Goal: Find specific page/section: Find specific page/section

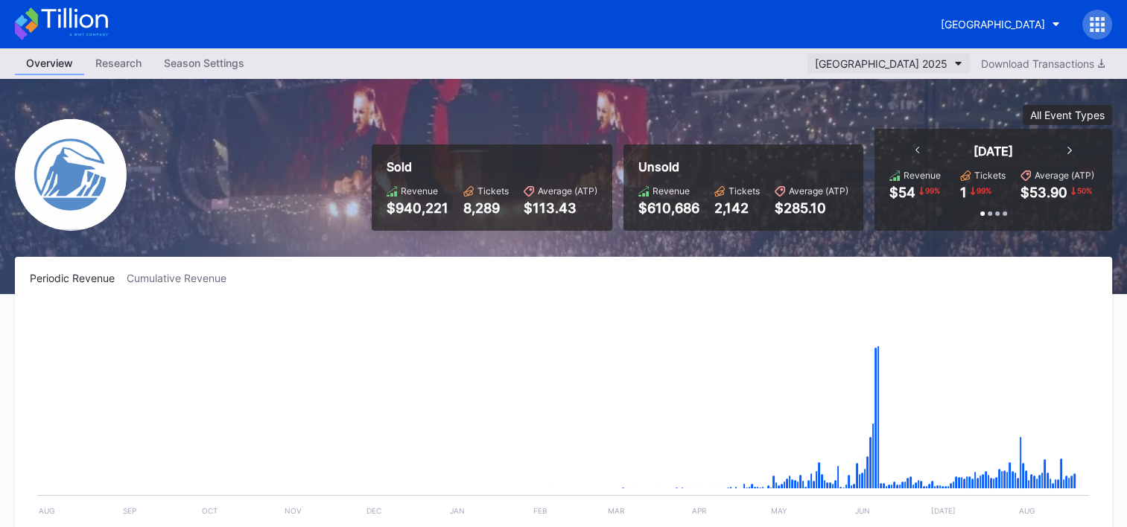
click at [947, 61] on button "[GEOGRAPHIC_DATA] 2025" at bounding box center [888, 64] width 162 height 20
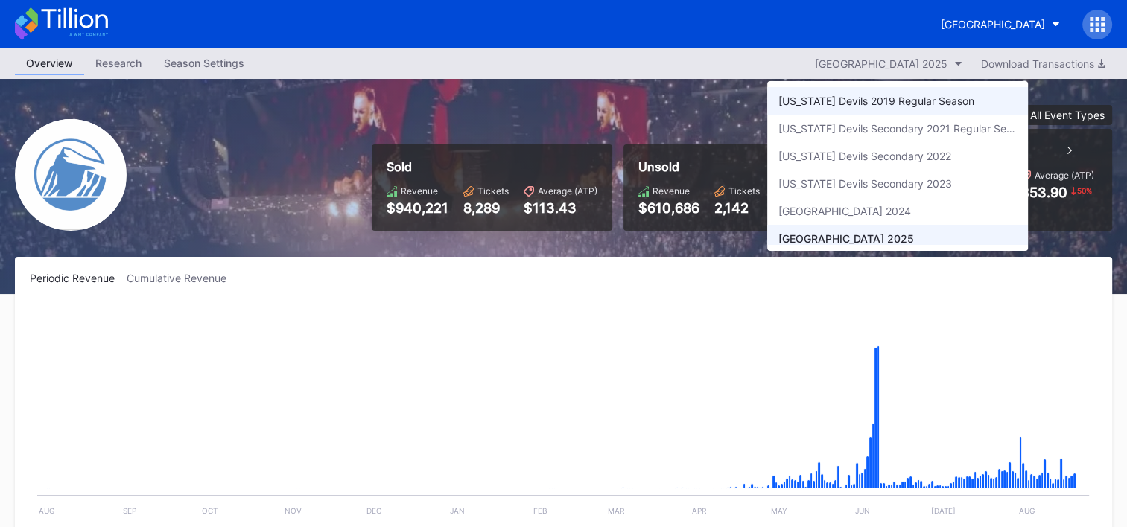
scroll to position [6, 0]
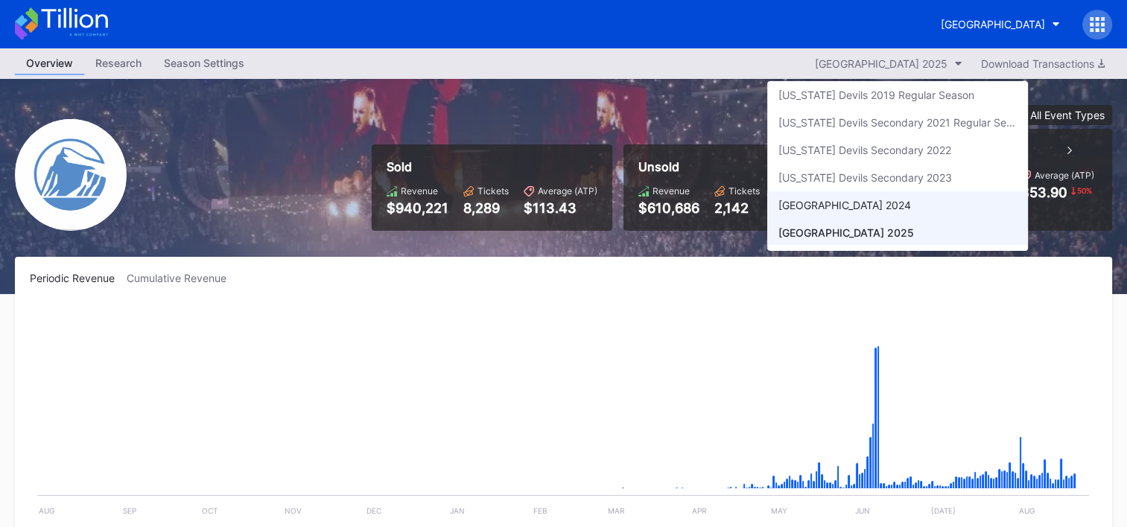
click at [879, 201] on div "[GEOGRAPHIC_DATA] 2024" at bounding box center [844, 205] width 133 height 13
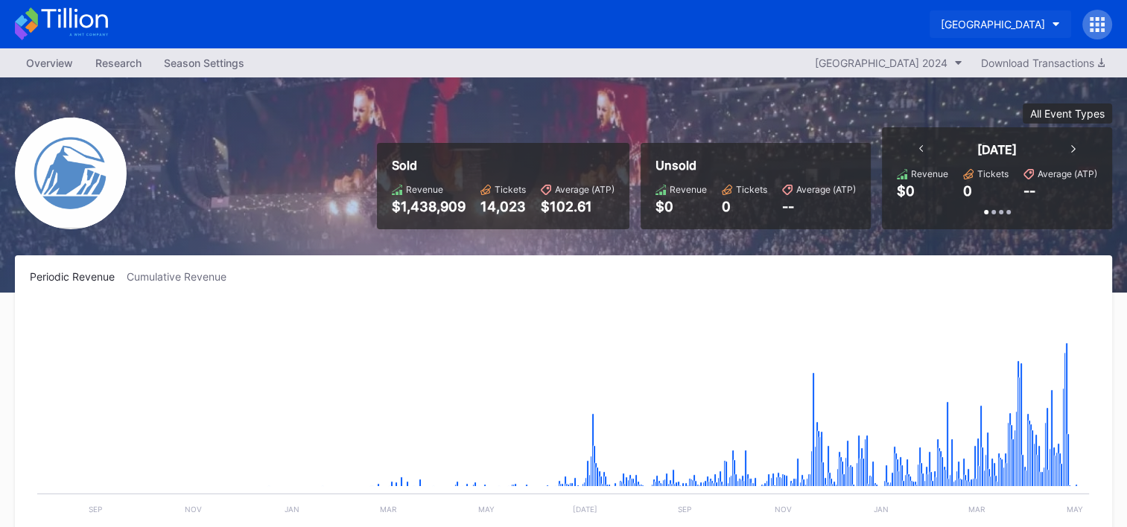
click at [1029, 19] on div "[GEOGRAPHIC_DATA]" at bounding box center [993, 24] width 104 height 13
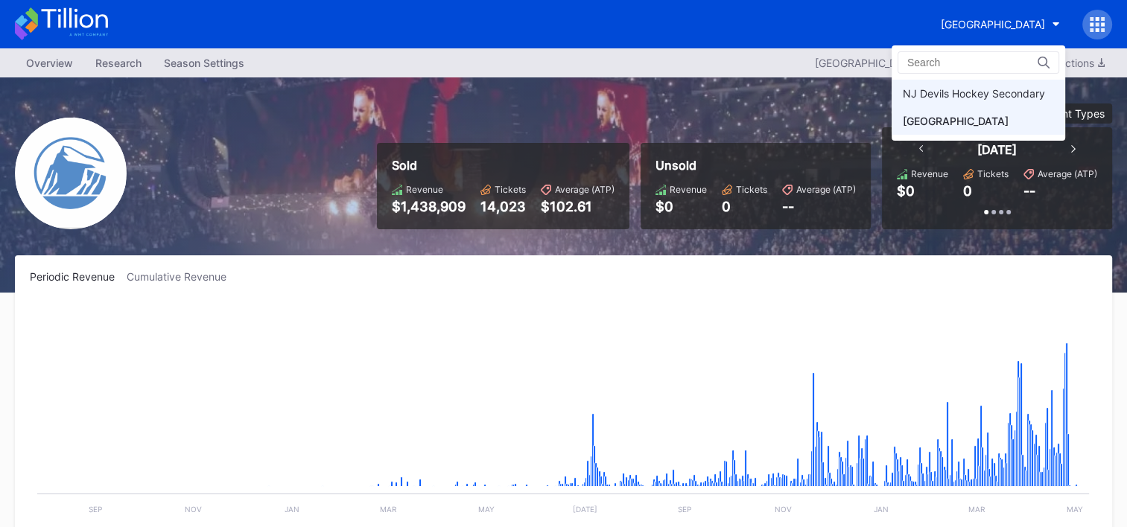
click at [952, 92] on div "NJ Devils Hockey Secondary" at bounding box center [974, 93] width 142 height 13
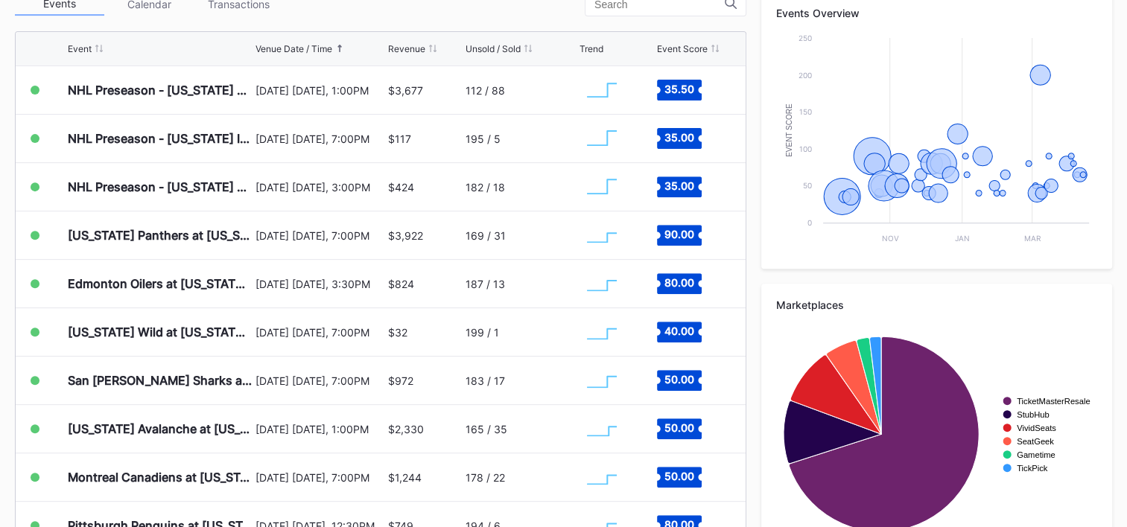
scroll to position [561, 0]
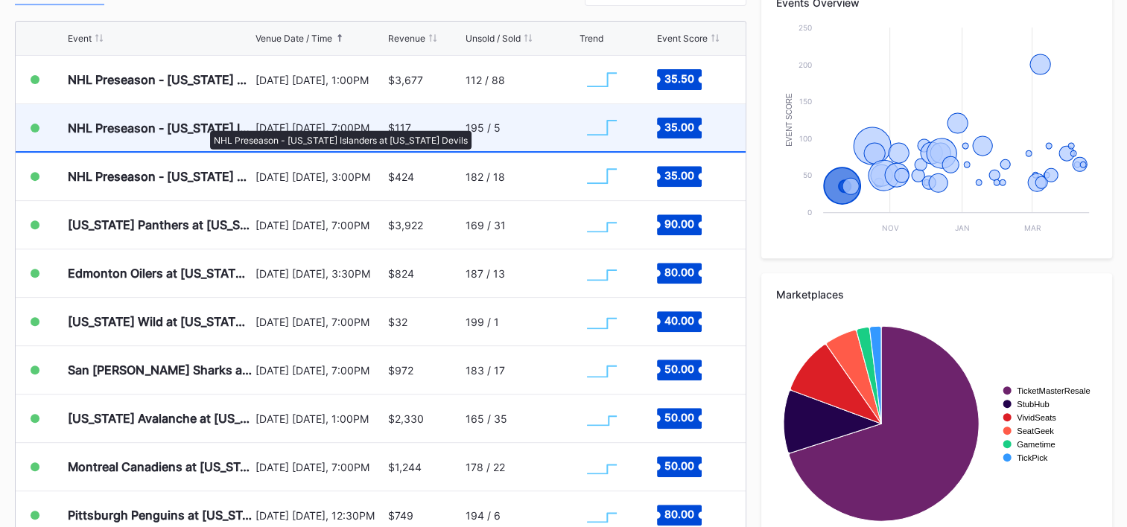
click at [203, 123] on div "NHL Preseason - [US_STATE] Islanders at [US_STATE] Devils" at bounding box center [160, 128] width 184 height 15
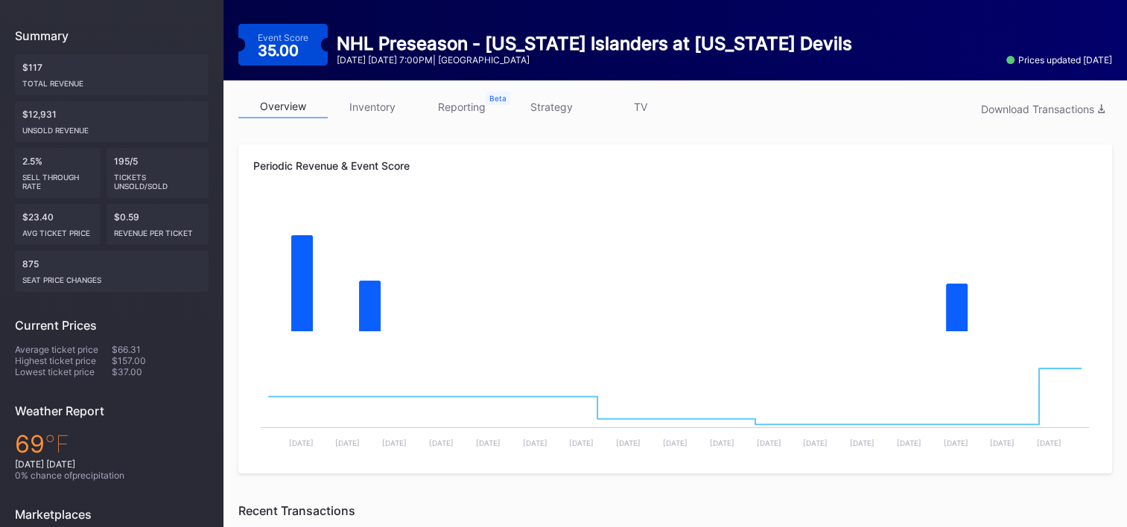
scroll to position [192, 0]
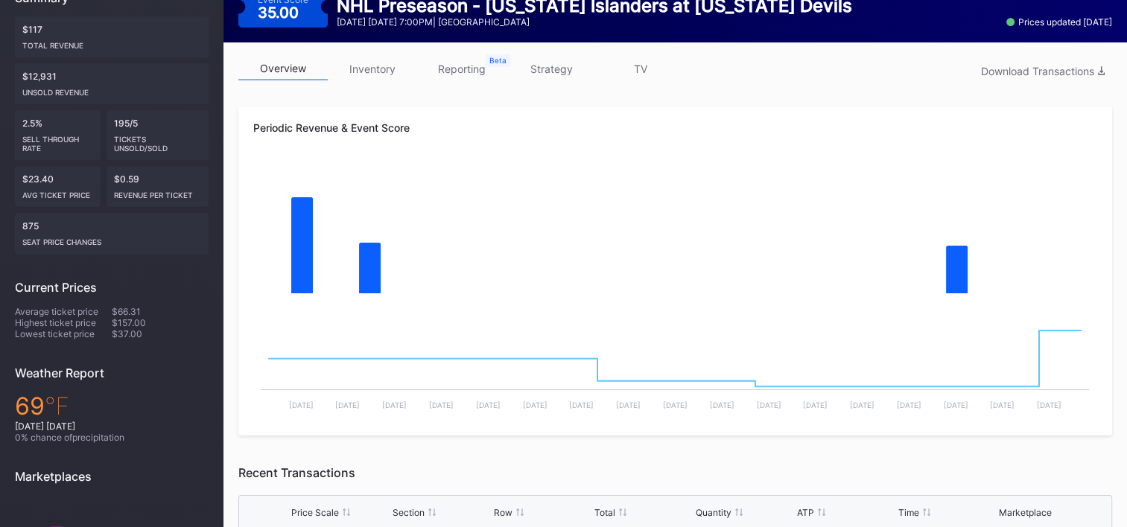
click at [376, 65] on link "inventory" at bounding box center [372, 68] width 89 height 23
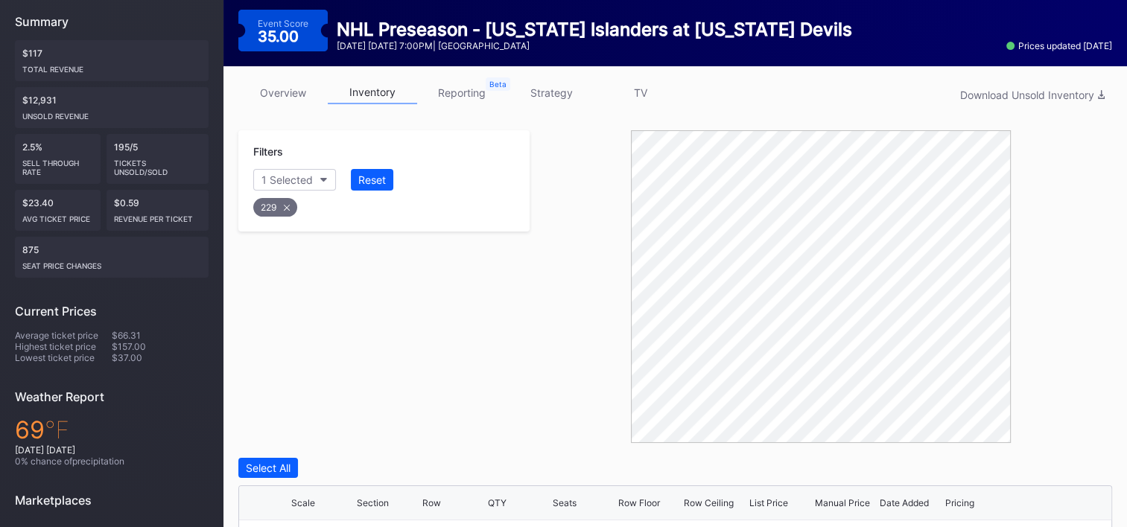
scroll to position [80, 0]
